Goal: Find specific fact: Find specific fact

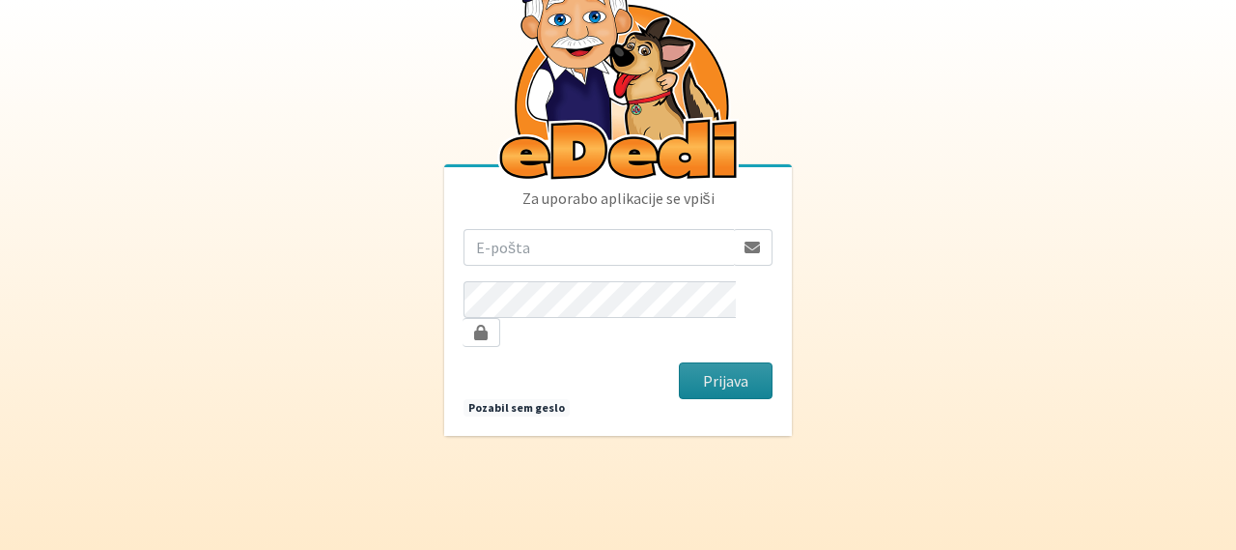
type input "[EMAIL_ADDRESS][DOMAIN_NAME]"
click at [730, 375] on button "Prijava" at bounding box center [726, 380] width 94 height 37
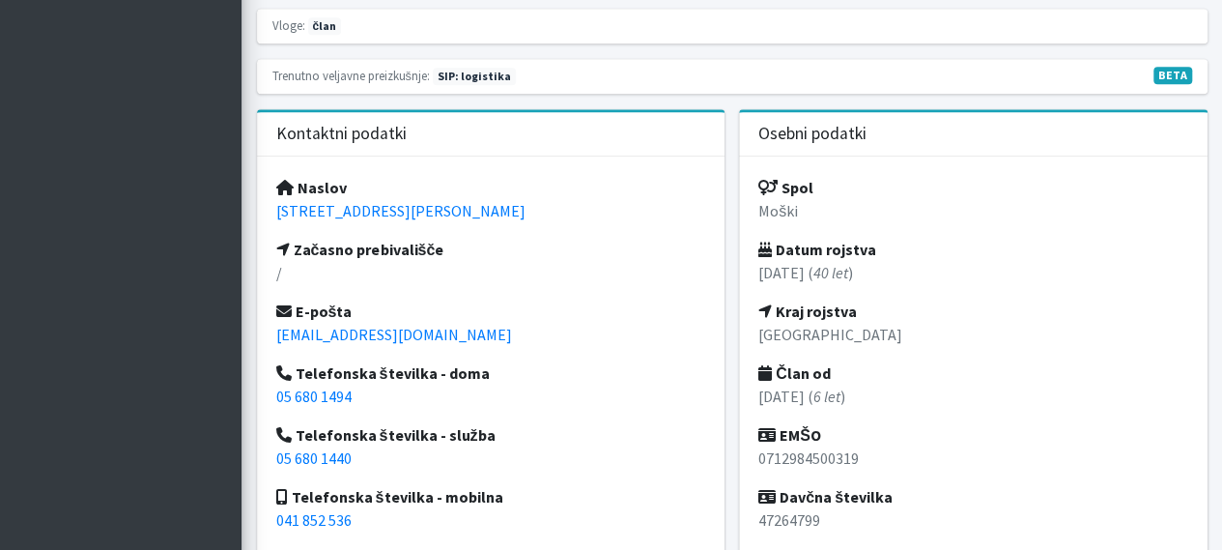
scroll to position [773, 0]
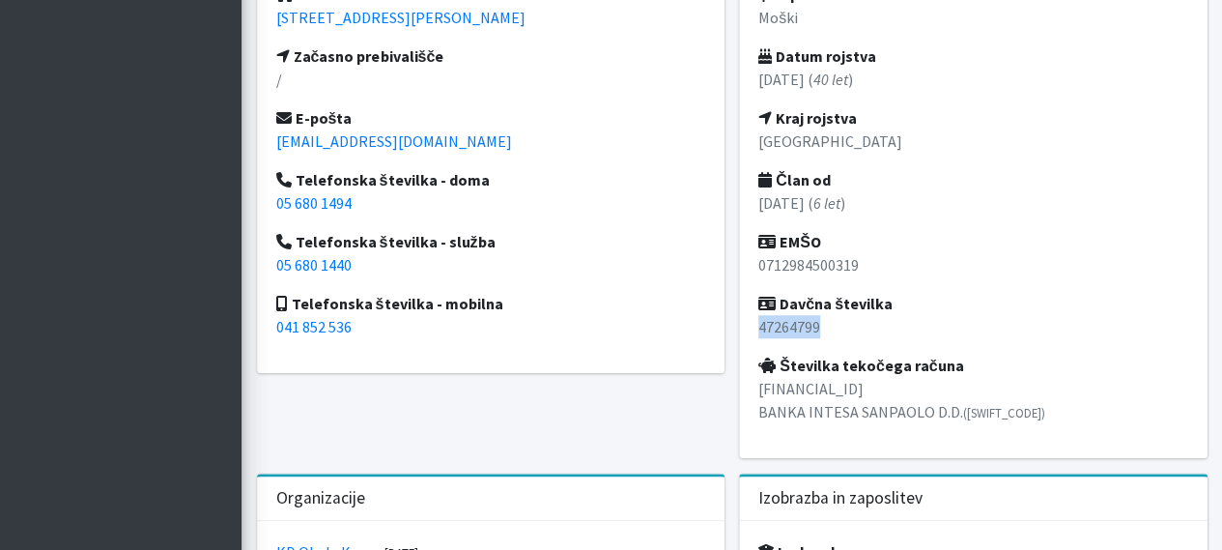
drag, startPoint x: 760, startPoint y: 326, endPoint x: 815, endPoint y: 322, distance: 55.2
click at [815, 322] on p "47264799" at bounding box center [973, 326] width 430 height 23
copy p "47264799"
